Goal: Task Accomplishment & Management: Complete application form

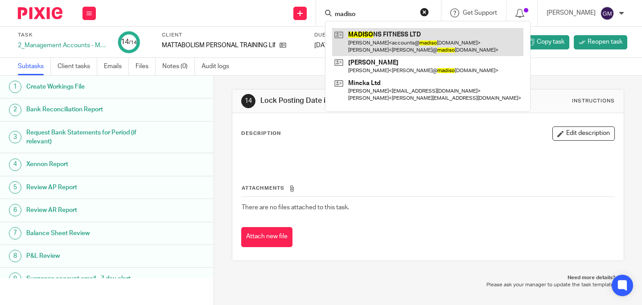
type input "madiso"
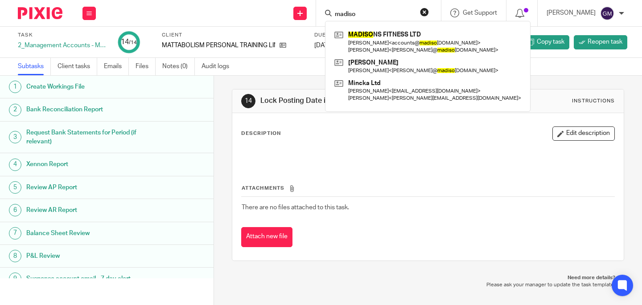
drag, startPoint x: 406, startPoint y: 40, endPoint x: 276, endPoint y: 4, distance: 134.7
click at [406, 40] on link at bounding box center [427, 42] width 191 height 28
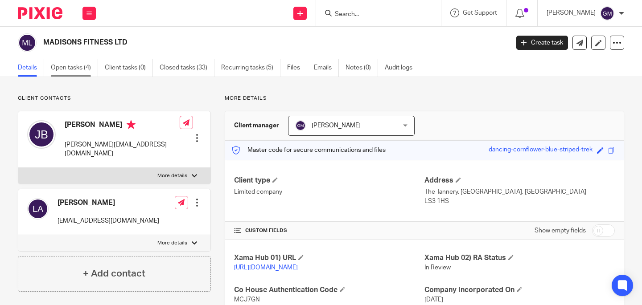
click at [70, 70] on link "Open tasks (4)" at bounding box center [74, 67] width 47 height 17
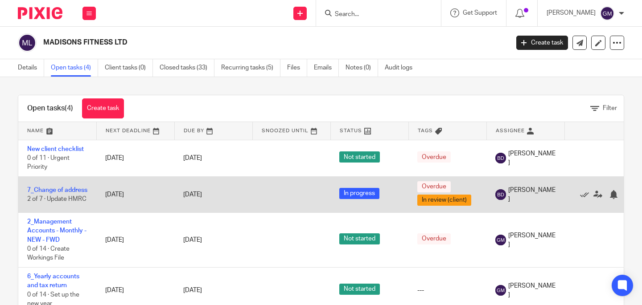
scroll to position [3, 0]
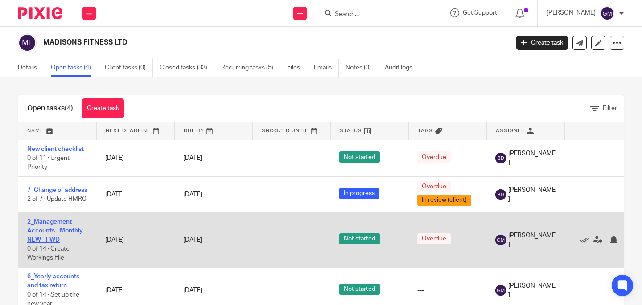
click at [53, 228] on link "2_Management Accounts - Monthly - NEW - FWD" at bounding box center [56, 231] width 59 height 25
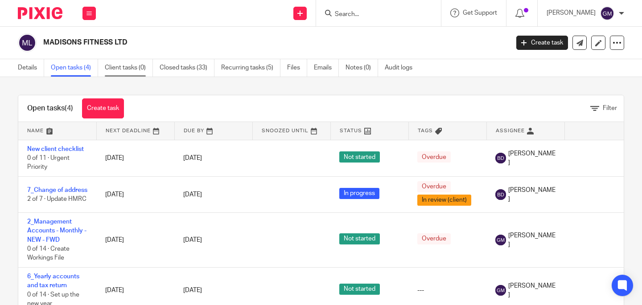
click at [125, 71] on link "Client tasks (0)" at bounding box center [129, 67] width 48 height 17
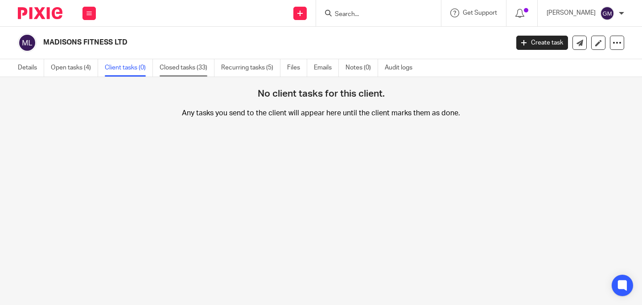
click at [181, 70] on link "Closed tasks (33)" at bounding box center [187, 67] width 55 height 17
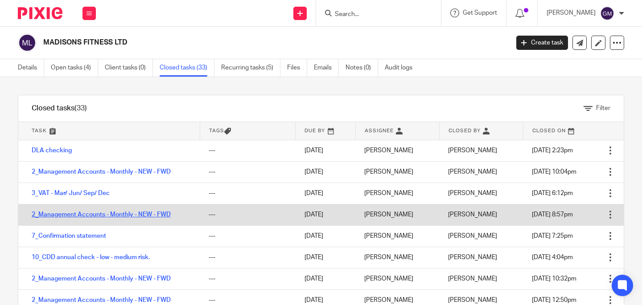
click at [95, 212] on link "2_Management Accounts - Monthly - NEW - FWD" at bounding box center [101, 215] width 139 height 6
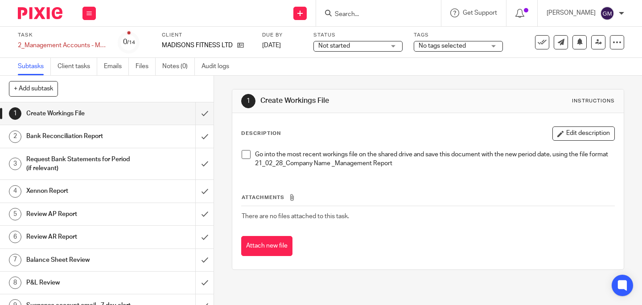
click at [242, 153] on span at bounding box center [246, 154] width 9 height 9
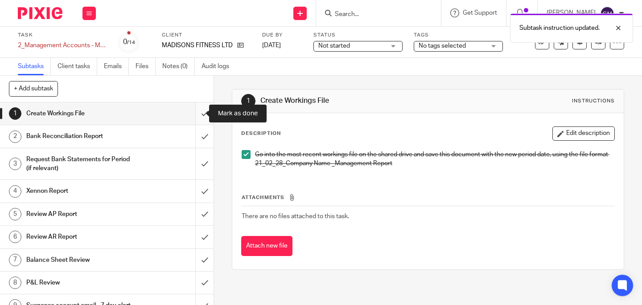
click at [193, 115] on input "submit" at bounding box center [107, 114] width 214 height 22
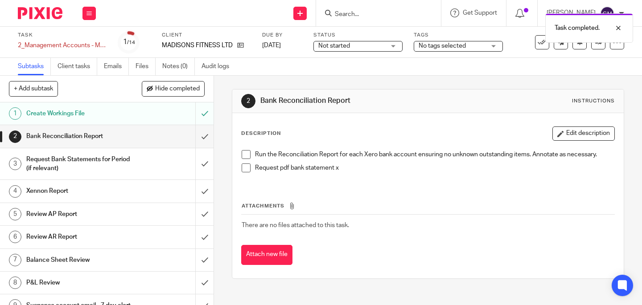
click at [242, 156] on span at bounding box center [246, 154] width 9 height 9
click at [242, 165] on span at bounding box center [246, 168] width 9 height 9
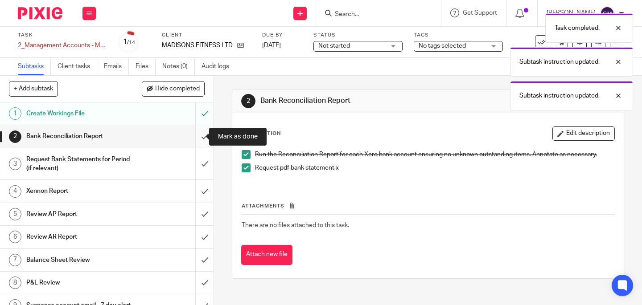
click at [190, 137] on input "submit" at bounding box center [107, 136] width 214 height 22
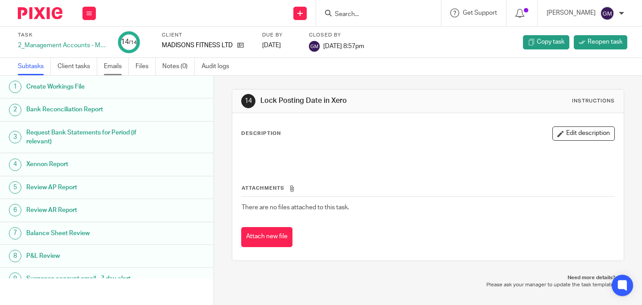
click at [118, 68] on link "Emails" at bounding box center [116, 66] width 25 height 17
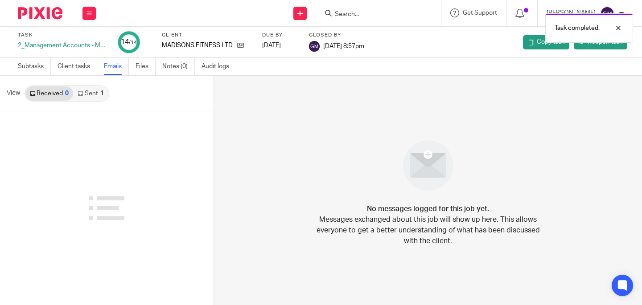
click at [93, 90] on link "Sent 1" at bounding box center [90, 93] width 35 height 14
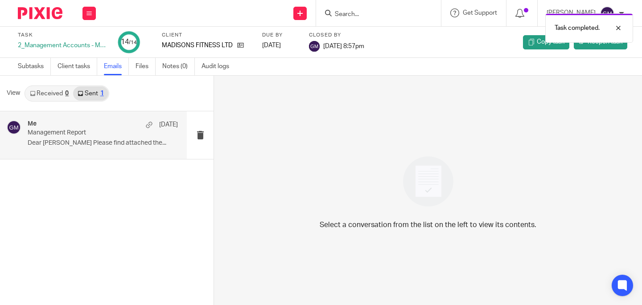
click at [135, 138] on div "Me 15 Jul Management Report Dear Jerome Please find attached the..." at bounding box center [103, 135] width 150 height 30
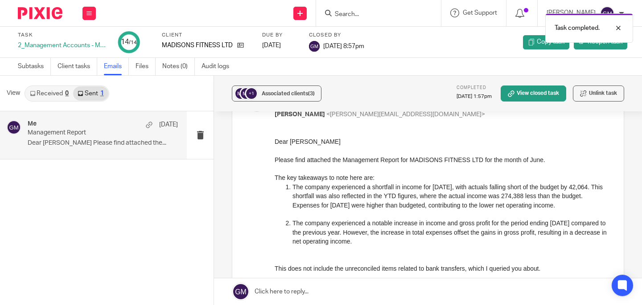
scroll to position [53, 0]
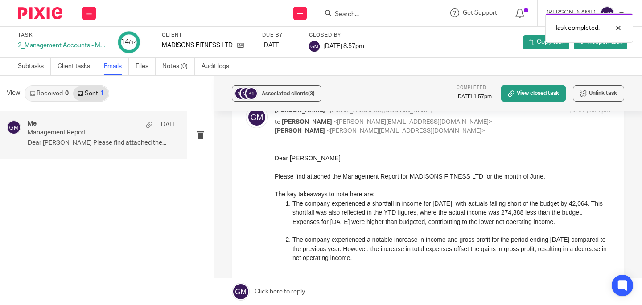
drag, startPoint x: 546, startPoint y: 310, endPoint x: 364, endPoint y: 180, distance: 223.8
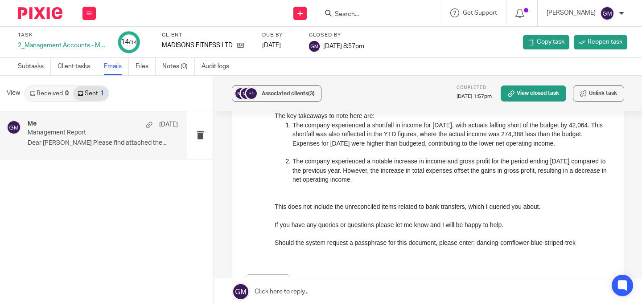
scroll to position [146, 0]
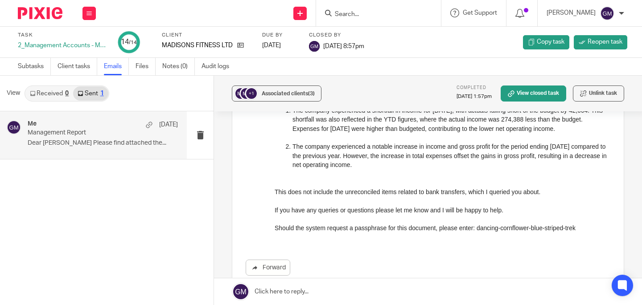
drag, startPoint x: 872, startPoint y: 300, endPoint x: 485, endPoint y: 221, distance: 394.7
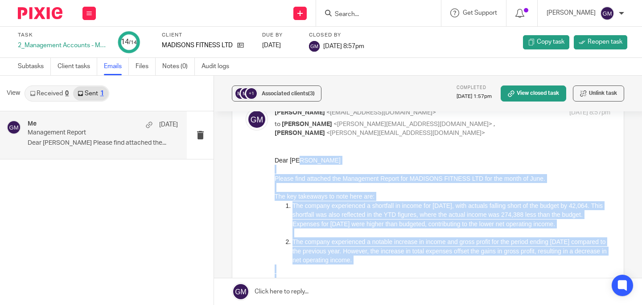
scroll to position [12, 0]
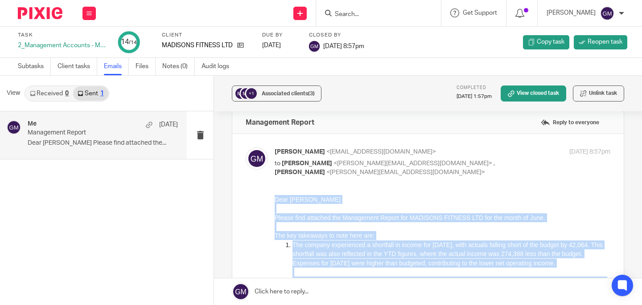
drag, startPoint x: 595, startPoint y: 374, endPoint x: 282, endPoint y: 194, distance: 361.3
click at [282, 195] on html "Dear Jerome Please find attached the Management Report for MADISONS FITNESS LTD…" at bounding box center [443, 285] width 336 height 181
copy div "Dear Jerome Please find attached the Management Report for MADISONS FITNESS LTD…"
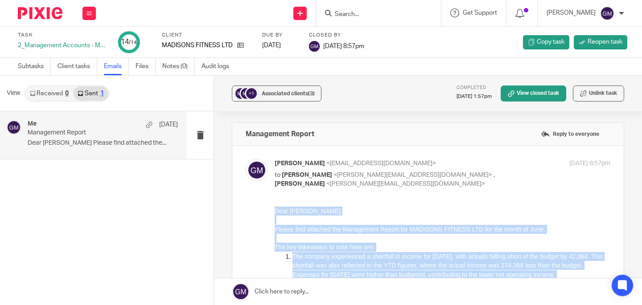
scroll to position [15, 0]
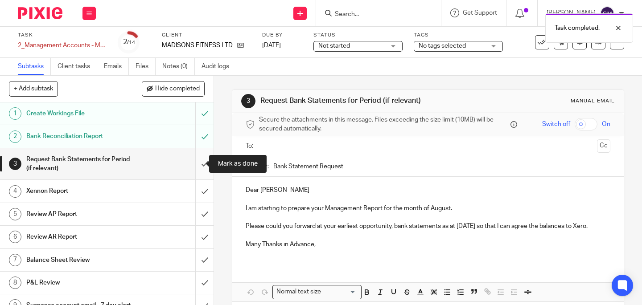
click at [197, 165] on input "submit" at bounding box center [107, 164] width 214 height 32
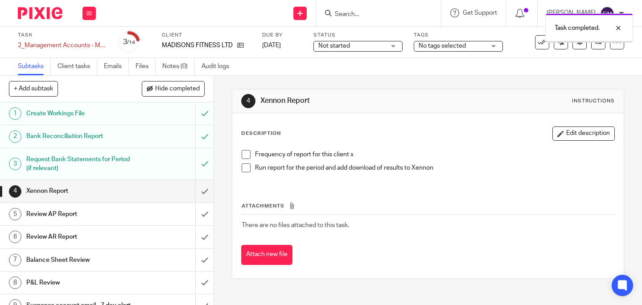
click at [242, 152] on span at bounding box center [246, 154] width 9 height 9
click at [242, 166] on span at bounding box center [246, 168] width 9 height 9
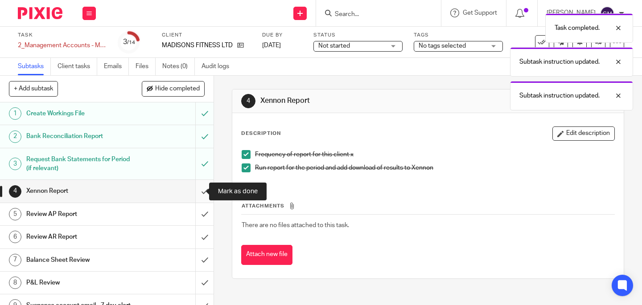
click at [190, 197] on input "submit" at bounding box center [107, 191] width 214 height 22
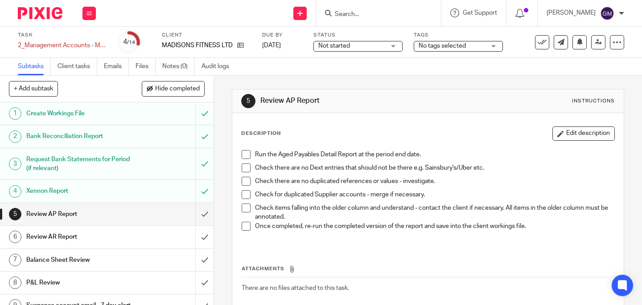
click at [243, 152] on span at bounding box center [246, 154] width 9 height 9
click at [243, 167] on span at bounding box center [246, 168] width 9 height 9
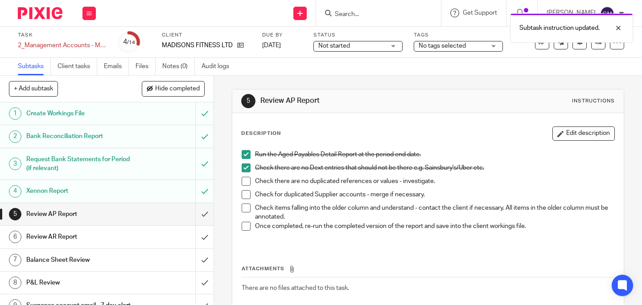
click at [244, 180] on span at bounding box center [246, 181] width 9 height 9
click at [245, 192] on span at bounding box center [246, 194] width 9 height 9
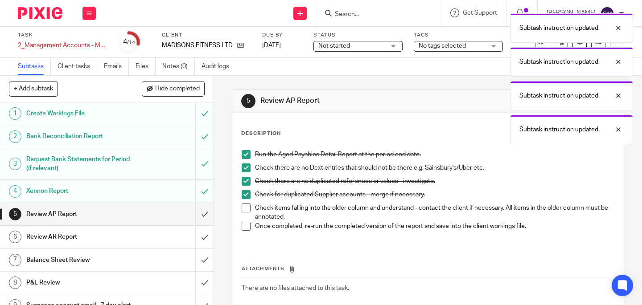
click at [244, 210] on span at bounding box center [246, 208] width 9 height 9
click at [242, 227] on span at bounding box center [246, 226] width 9 height 9
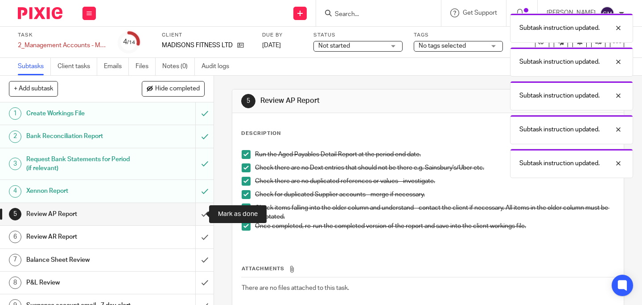
click at [192, 217] on input "submit" at bounding box center [107, 214] width 214 height 22
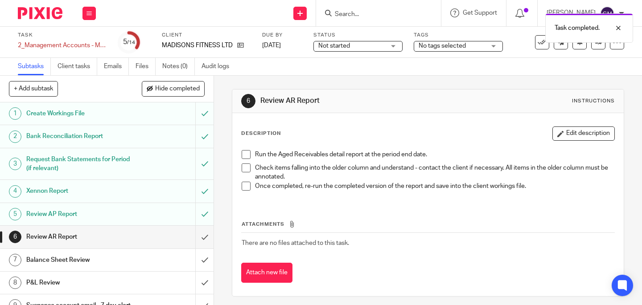
click at [238, 155] on div "Run the Aged Receivables detail report at the period end date. Check items fall…" at bounding box center [428, 174] width 382 height 56
click at [242, 152] on span at bounding box center [246, 154] width 9 height 9
click at [242, 164] on span at bounding box center [246, 168] width 9 height 9
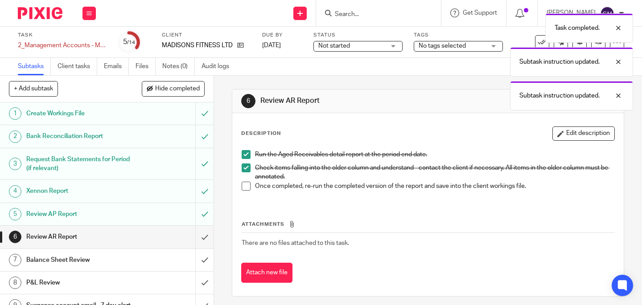
click at [242, 183] on span at bounding box center [246, 186] width 9 height 9
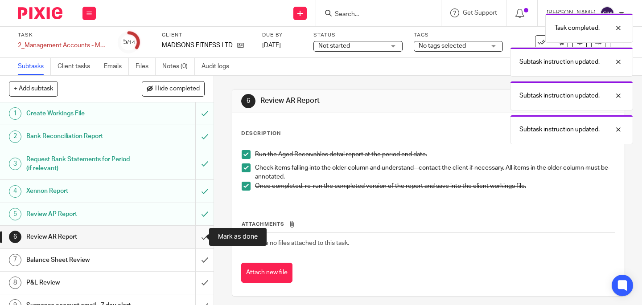
click at [198, 234] on input "submit" at bounding box center [107, 237] width 214 height 22
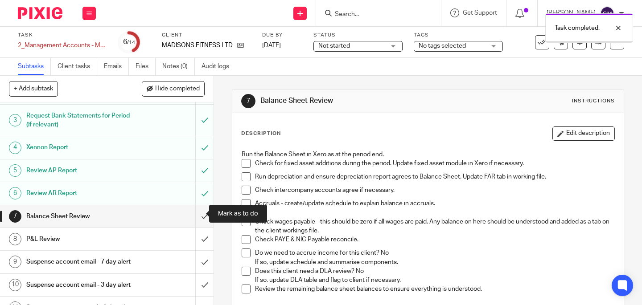
scroll to position [65, 0]
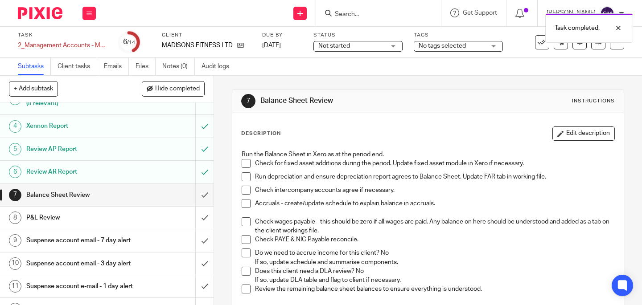
click at [244, 162] on span at bounding box center [246, 163] width 9 height 9
click at [243, 175] on span at bounding box center [246, 177] width 9 height 9
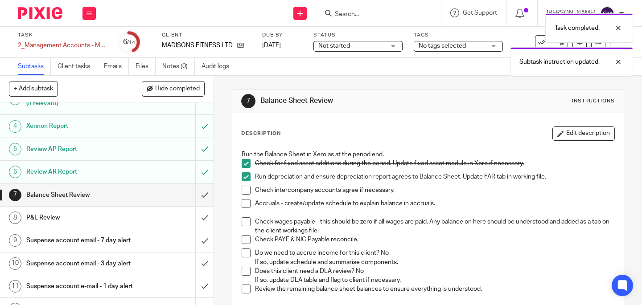
click at [243, 188] on span at bounding box center [246, 190] width 9 height 9
click at [242, 205] on span at bounding box center [246, 203] width 9 height 9
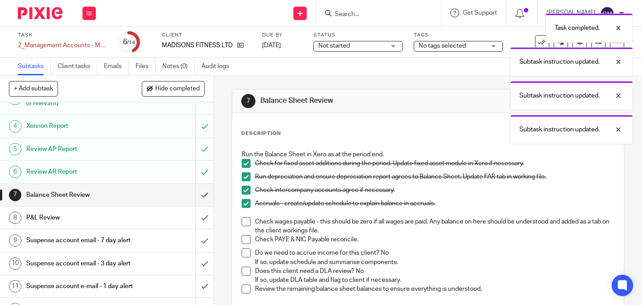
click at [243, 222] on span at bounding box center [246, 222] width 9 height 9
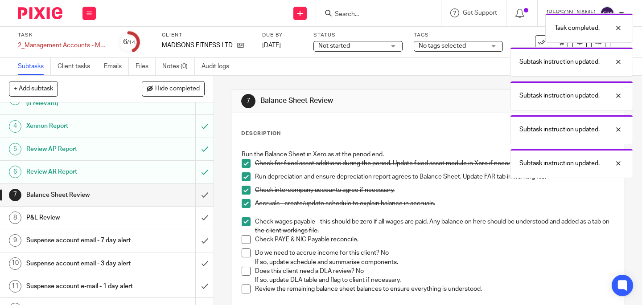
click at [243, 239] on span at bounding box center [246, 239] width 9 height 9
click at [246, 255] on span at bounding box center [246, 253] width 9 height 9
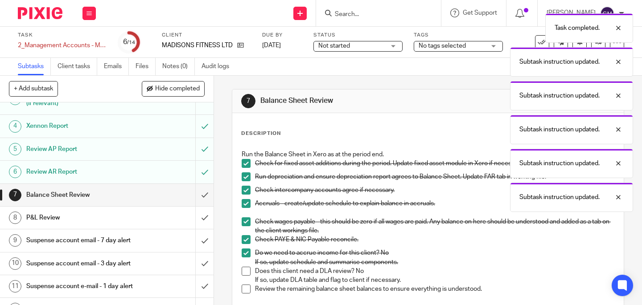
click at [242, 269] on span at bounding box center [246, 271] width 9 height 9
click at [246, 287] on span at bounding box center [246, 289] width 9 height 9
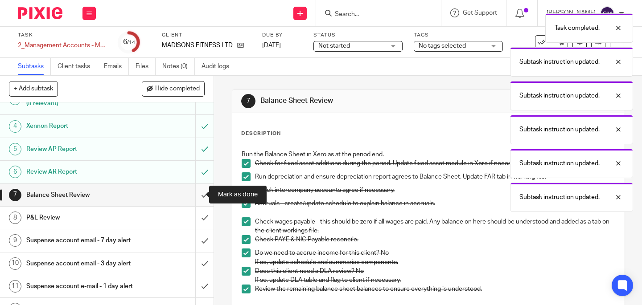
click at [190, 195] on input "submit" at bounding box center [107, 195] width 214 height 22
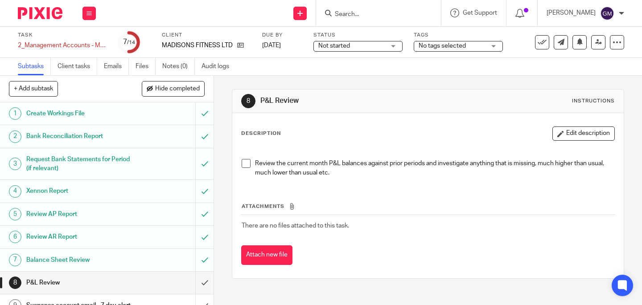
click at [247, 165] on span at bounding box center [246, 163] width 9 height 9
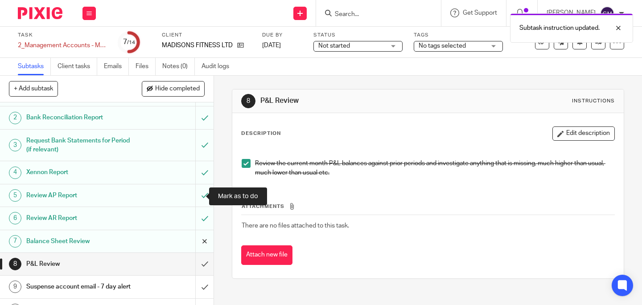
scroll to position [66, 0]
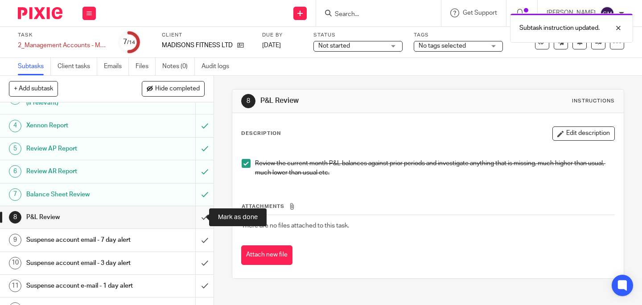
click at [201, 215] on input "submit" at bounding box center [107, 217] width 214 height 22
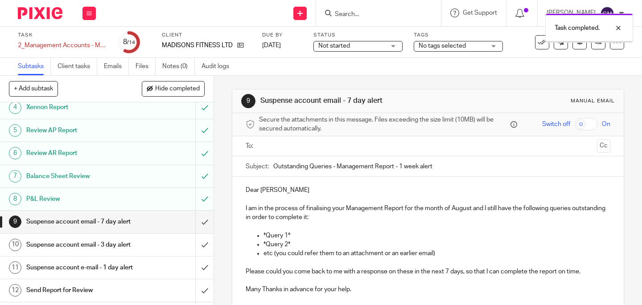
scroll to position [159, 0]
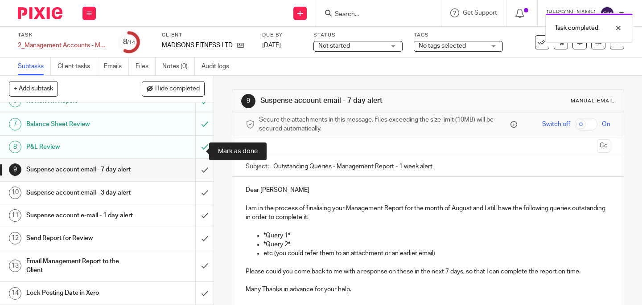
click at [193, 159] on input "submit" at bounding box center [107, 170] width 214 height 22
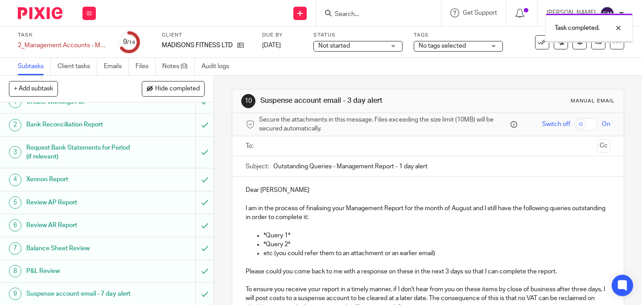
scroll to position [126, 0]
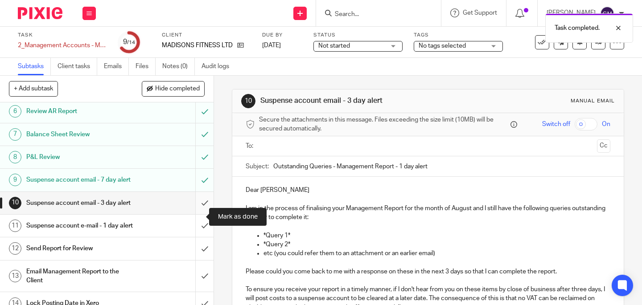
click at [199, 214] on input "submit" at bounding box center [107, 203] width 214 height 22
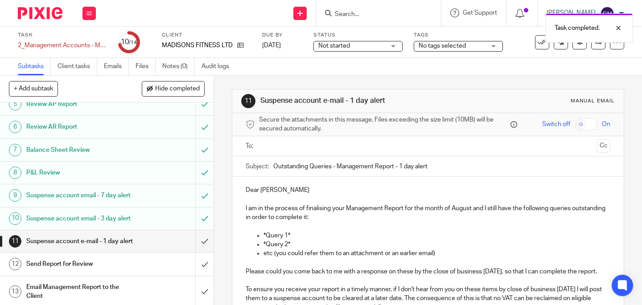
scroll to position [128, 0]
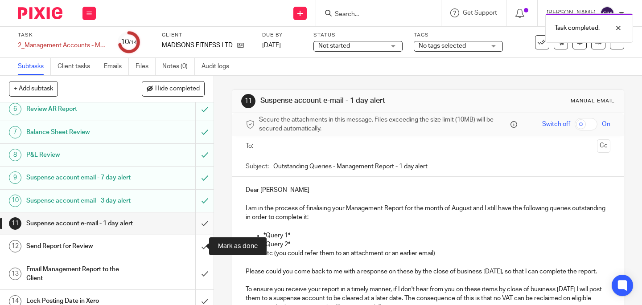
click at [198, 235] on input "submit" at bounding box center [107, 224] width 214 height 22
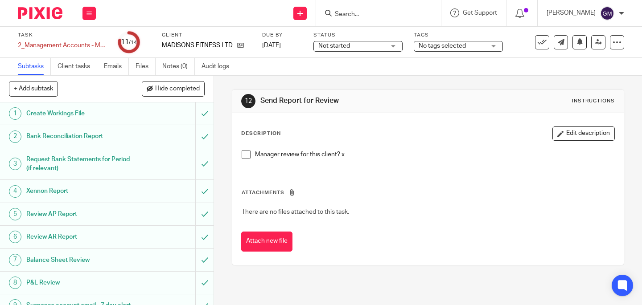
click at [246, 154] on span at bounding box center [246, 154] width 9 height 9
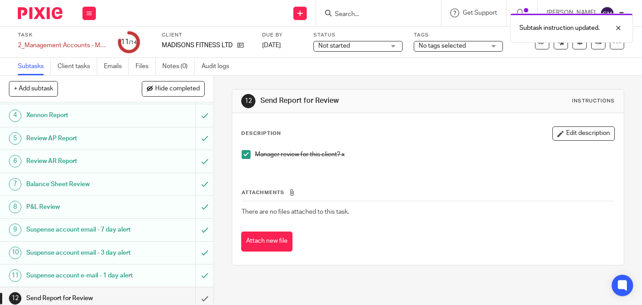
scroll to position [160, 0]
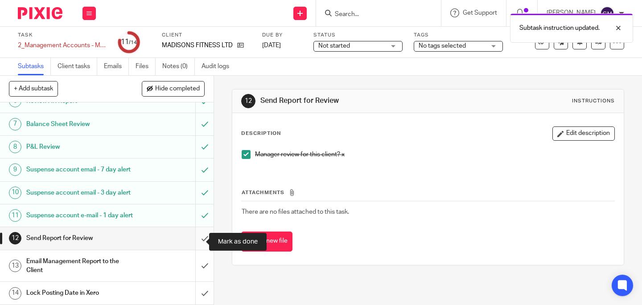
drag, startPoint x: 194, startPoint y: 247, endPoint x: 193, endPoint y: 231, distance: 15.7
click at [194, 247] on input "submit" at bounding box center [107, 238] width 214 height 22
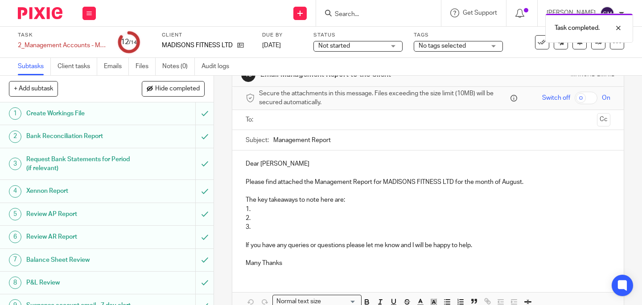
scroll to position [27, 0]
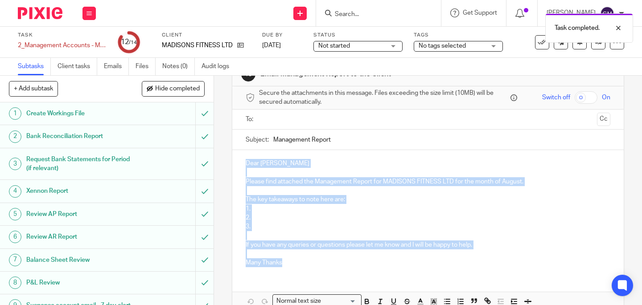
drag, startPoint x: 237, startPoint y: 163, endPoint x: 313, endPoint y: 266, distance: 127.6
click at [313, 267] on div "Dear [PERSON_NAME] Please find attached the Management Report for MADISONS FITN…" at bounding box center [427, 212] width 391 height 124
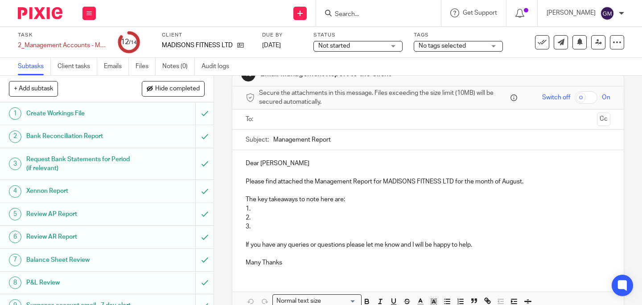
scroll to position [45, 0]
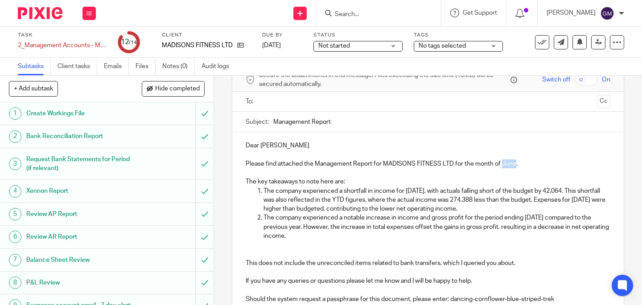
drag, startPoint x: 501, startPoint y: 164, endPoint x: 513, endPoint y: 165, distance: 12.6
click at [513, 165] on p "Please find attached the Management Report for MADISONS FITNESS LTD for the mon…" at bounding box center [428, 164] width 365 height 9
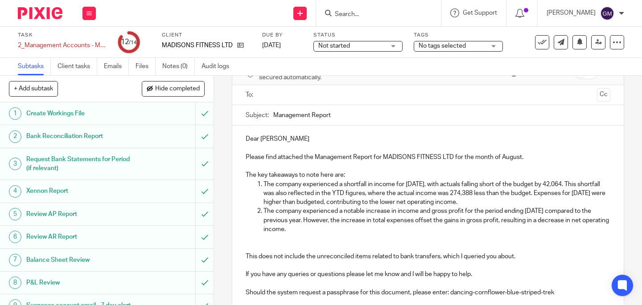
scroll to position [60, 0]
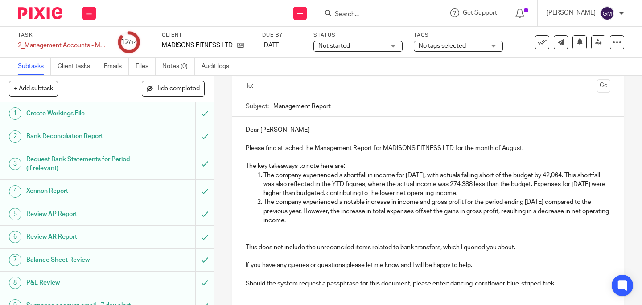
drag, startPoint x: 259, startPoint y: 173, endPoint x: 522, endPoint y: 193, distance: 263.3
click at [522, 193] on li "The company experienced a shortfall in income for [DATE], with actuals falling …" at bounding box center [436, 184] width 347 height 27
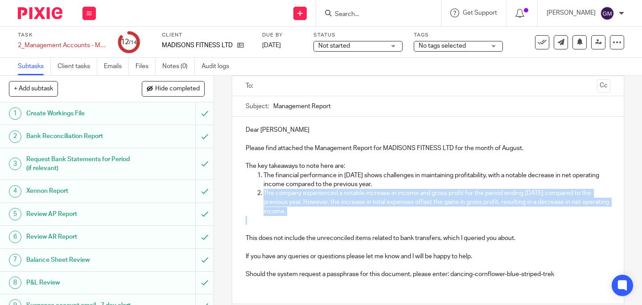
drag, startPoint x: 262, startPoint y: 193, endPoint x: 326, endPoint y: 217, distance: 69.1
click at [326, 217] on div "Dear [PERSON_NAME] Please find attached the Management Report for MADISONS FITN…" at bounding box center [427, 201] width 391 height 169
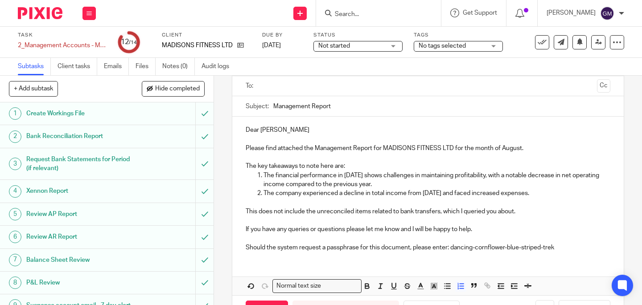
click at [317, 90] on input "text" at bounding box center [427, 86] width 331 height 10
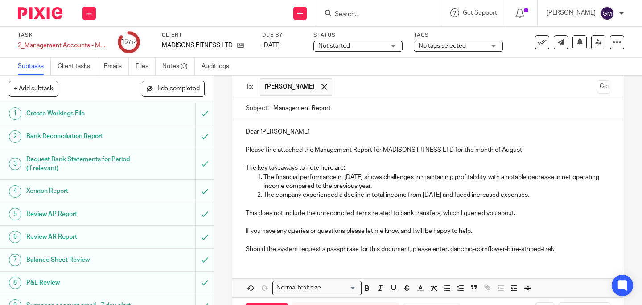
click at [519, 213] on p "This does not include the unreconciled items related to bank transfers, which I…" at bounding box center [428, 213] width 365 height 9
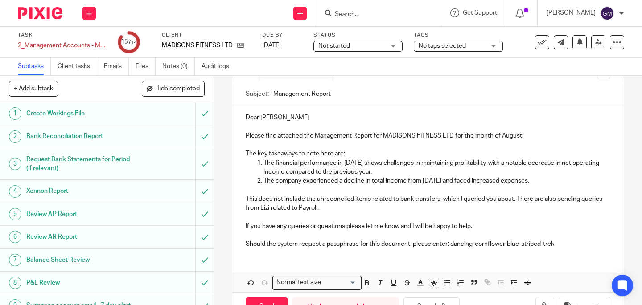
scroll to position [104, 0]
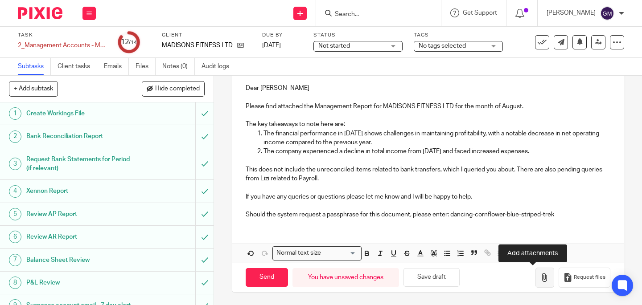
click at [540, 277] on icon "button" at bounding box center [544, 277] width 9 height 9
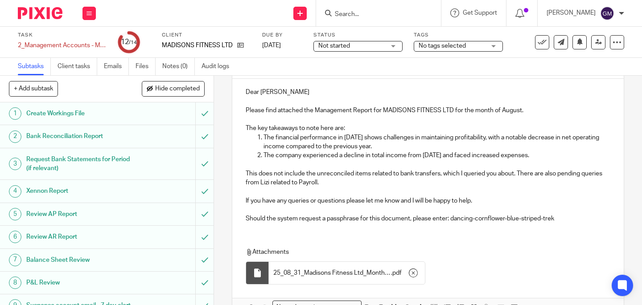
scroll to position [154, 0]
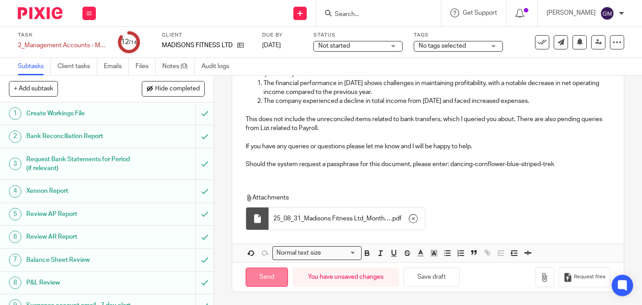
click at [267, 278] on input "Send" at bounding box center [267, 277] width 42 height 19
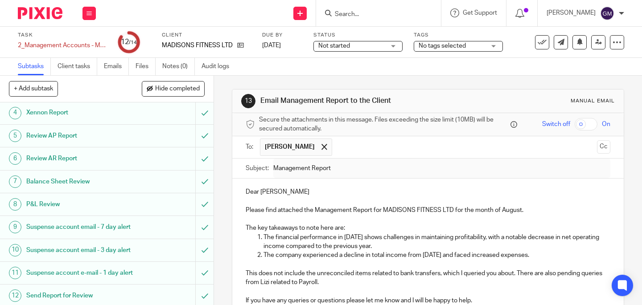
scroll to position [163, 0]
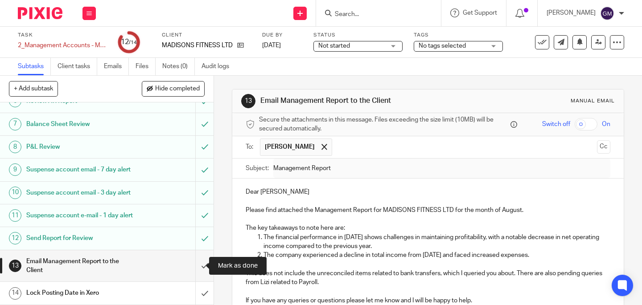
type input "Sent"
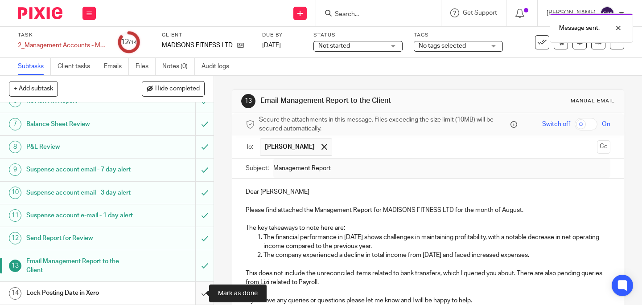
click at [193, 296] on input "submit" at bounding box center [107, 293] width 214 height 22
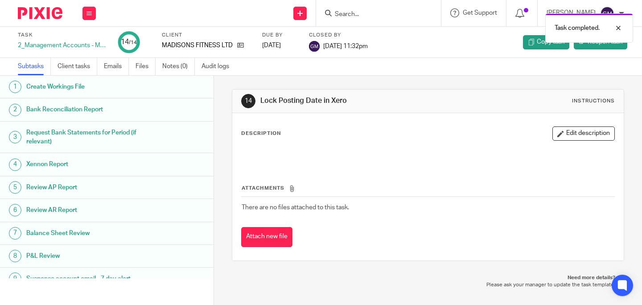
scroll to position [127, 0]
